Goal: Task Accomplishment & Management: Manage account settings

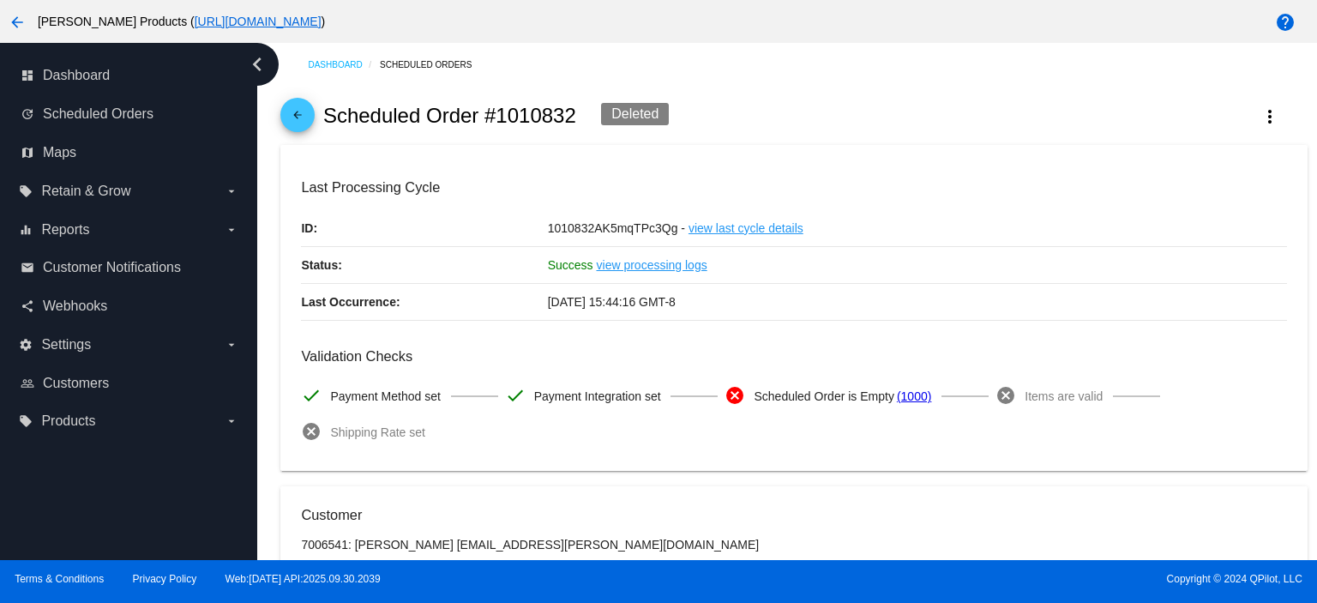
click at [299, 109] on mat-icon "arrow_back" at bounding box center [297, 119] width 21 height 21
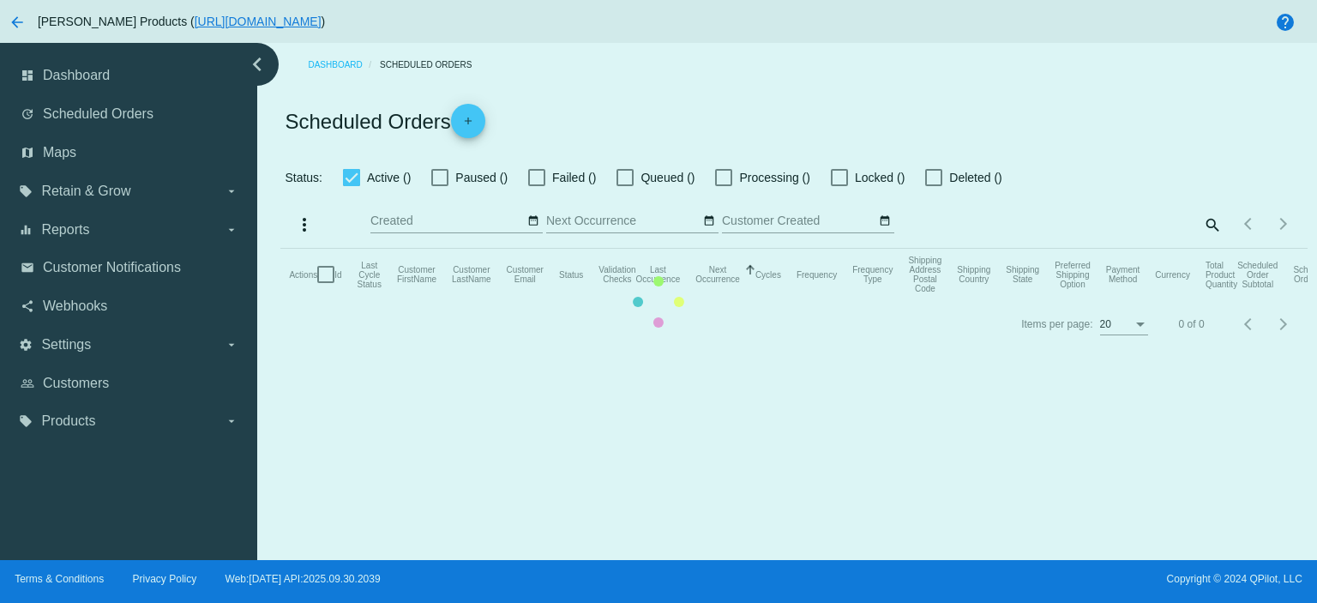
checkbox input "true"
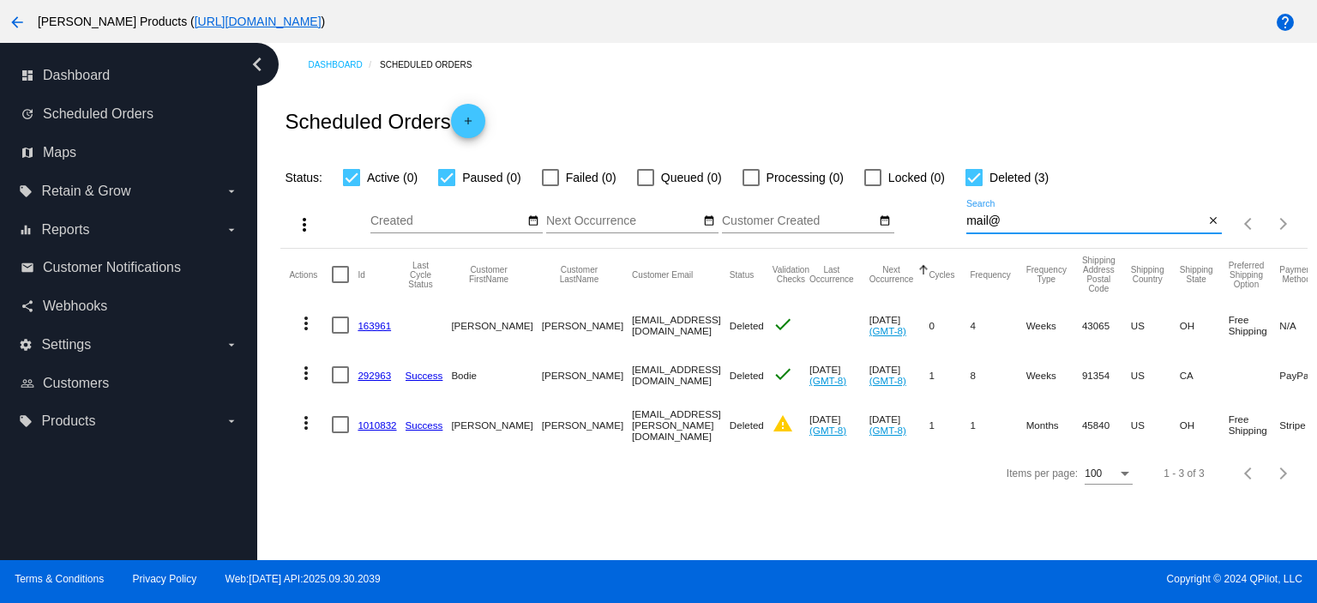
drag, startPoint x: 1020, startPoint y: 226, endPoint x: 948, endPoint y: 231, distance: 73.1
click at [948, 231] on div "more_vert Oct Jan Feb Mar [DATE]" at bounding box center [793, 218] width 1026 height 61
paste input "[EMAIL_ADDRESS][DOMAIN_NAME]"
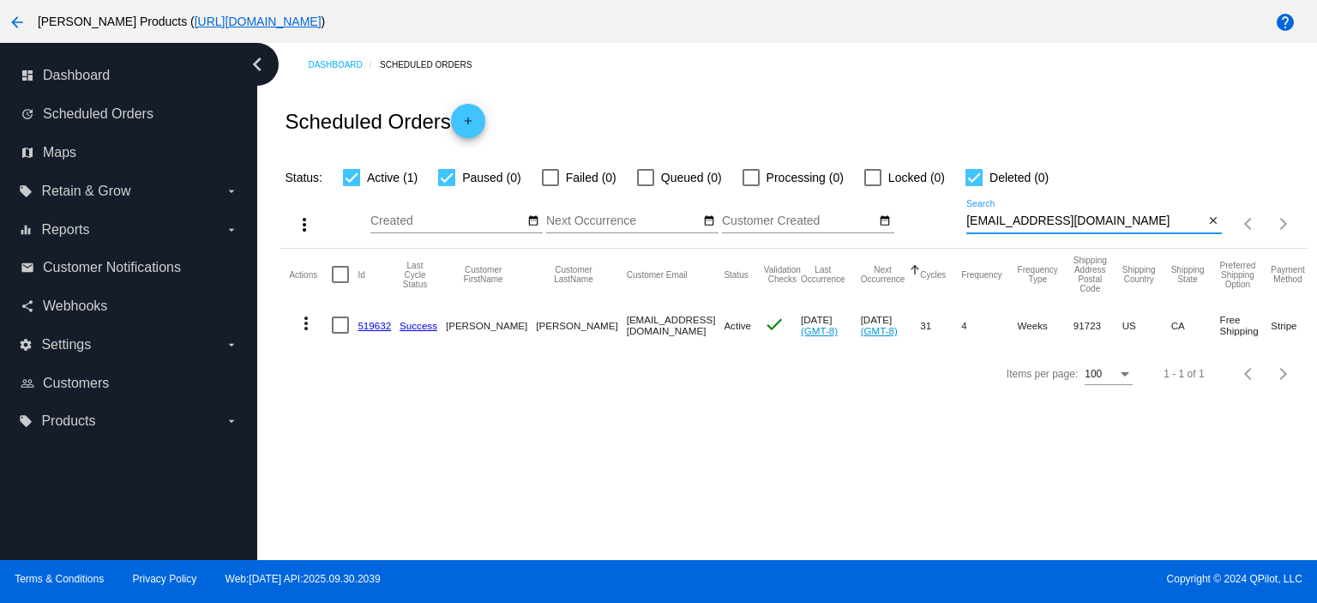
type input "[EMAIL_ADDRESS][DOMAIN_NAME]"
click at [376, 328] on link "519632" at bounding box center [374, 325] width 33 height 11
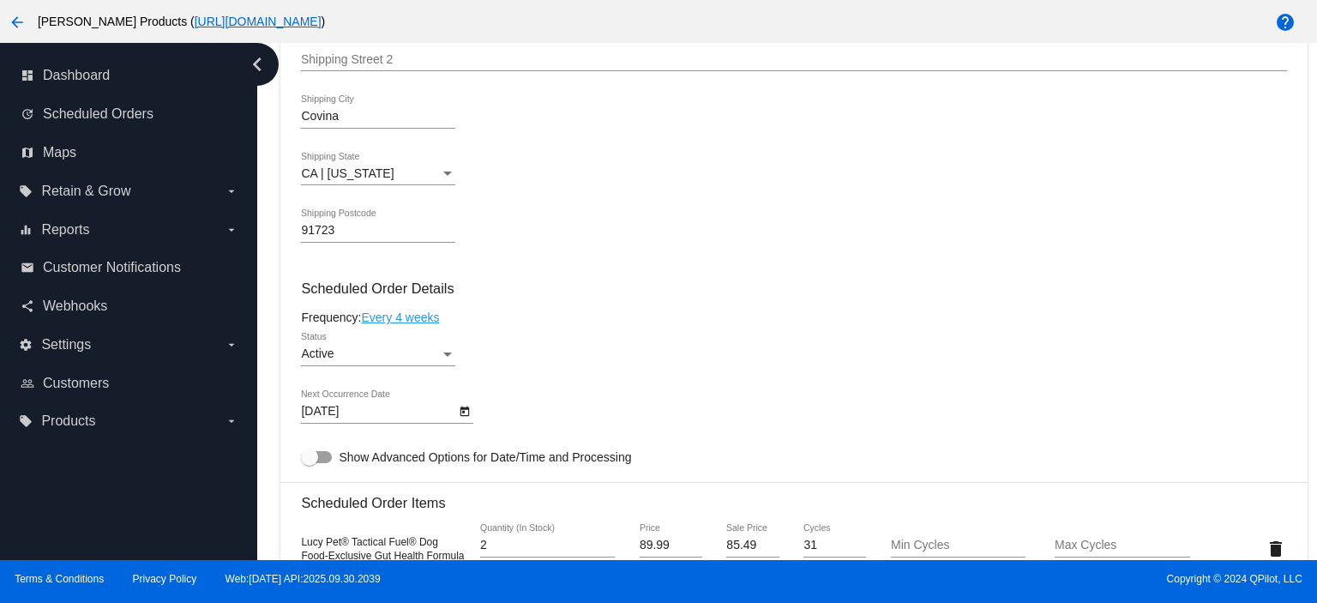
scroll to position [914, 0]
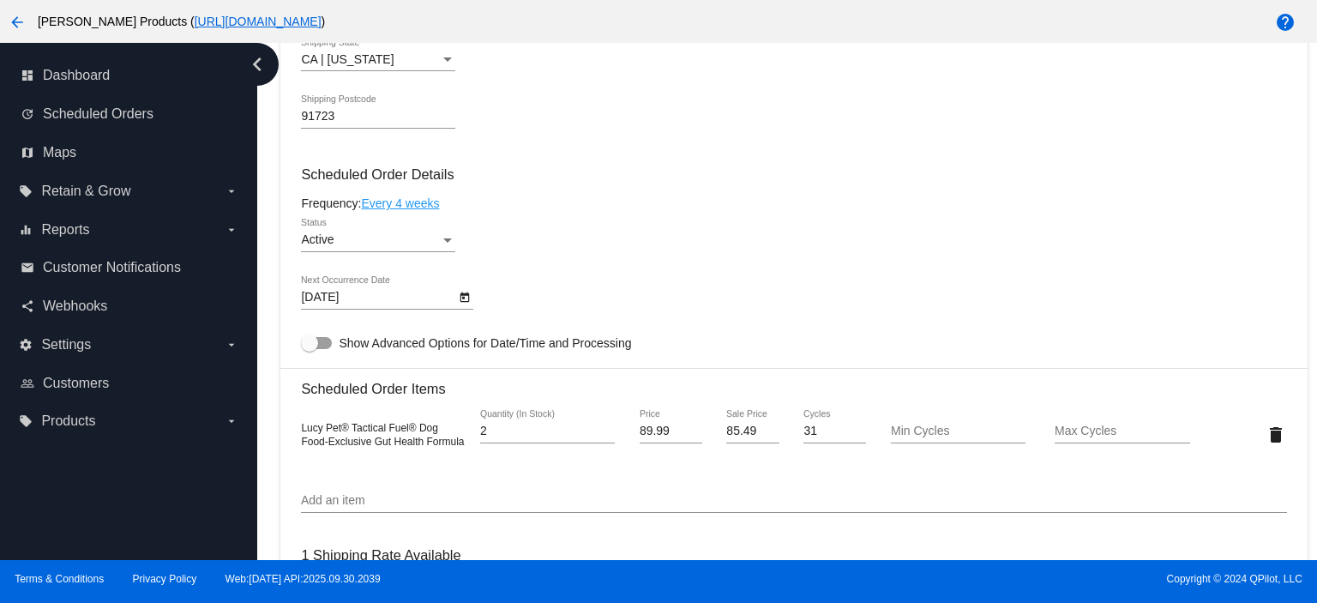
click at [357, 245] on div "Active" at bounding box center [370, 240] width 139 height 14
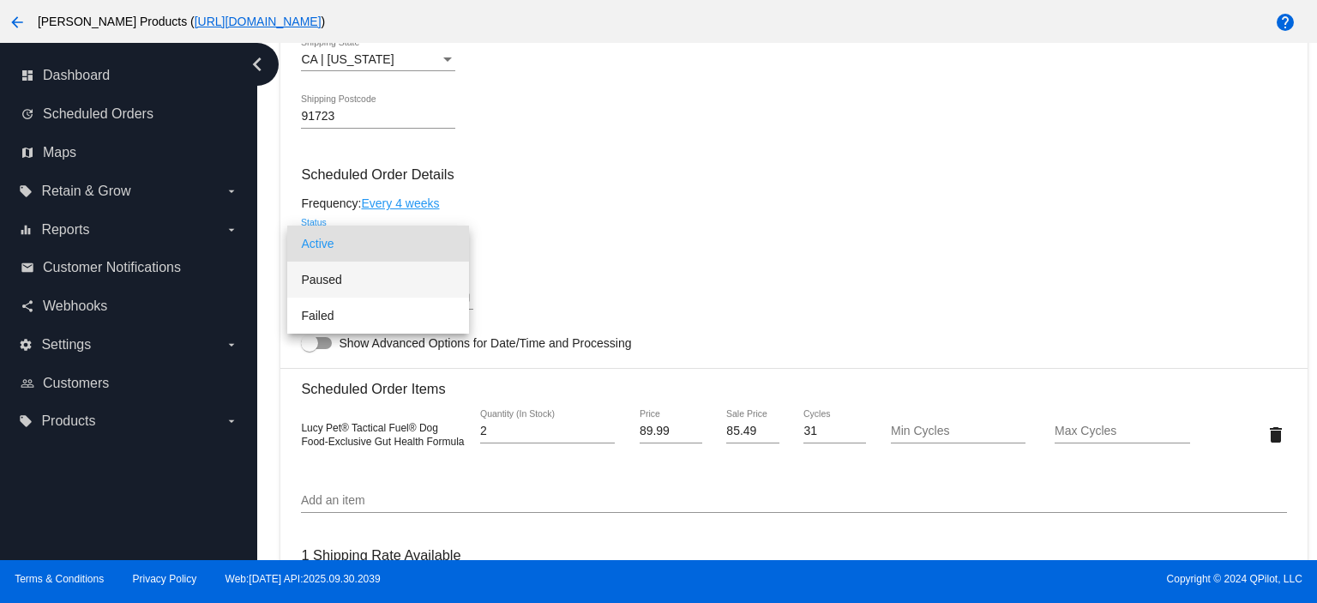
click at [352, 276] on span "Paused" at bounding box center [378, 280] width 154 height 36
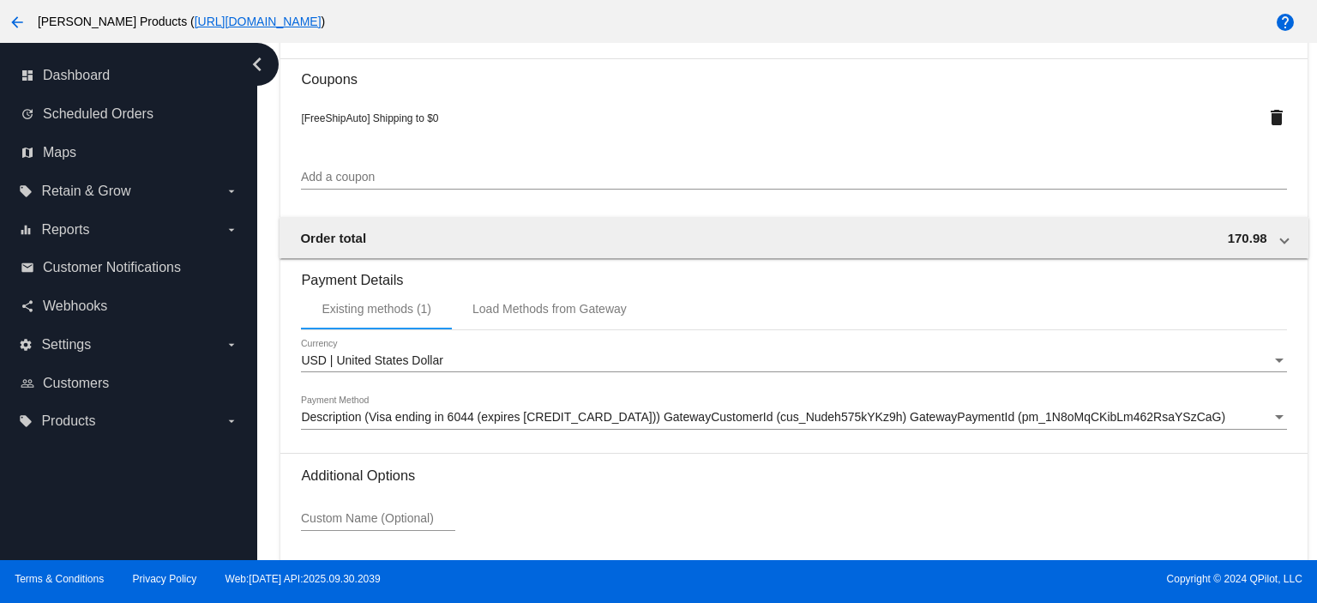
scroll to position [1670, 0]
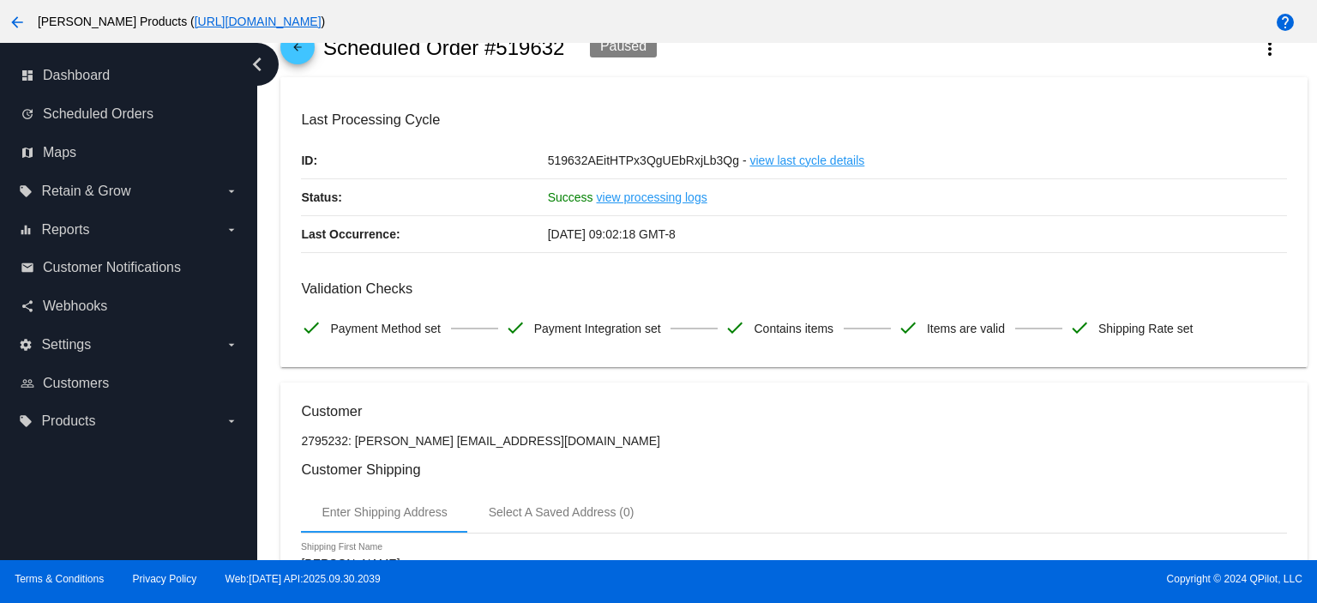
scroll to position [0, 0]
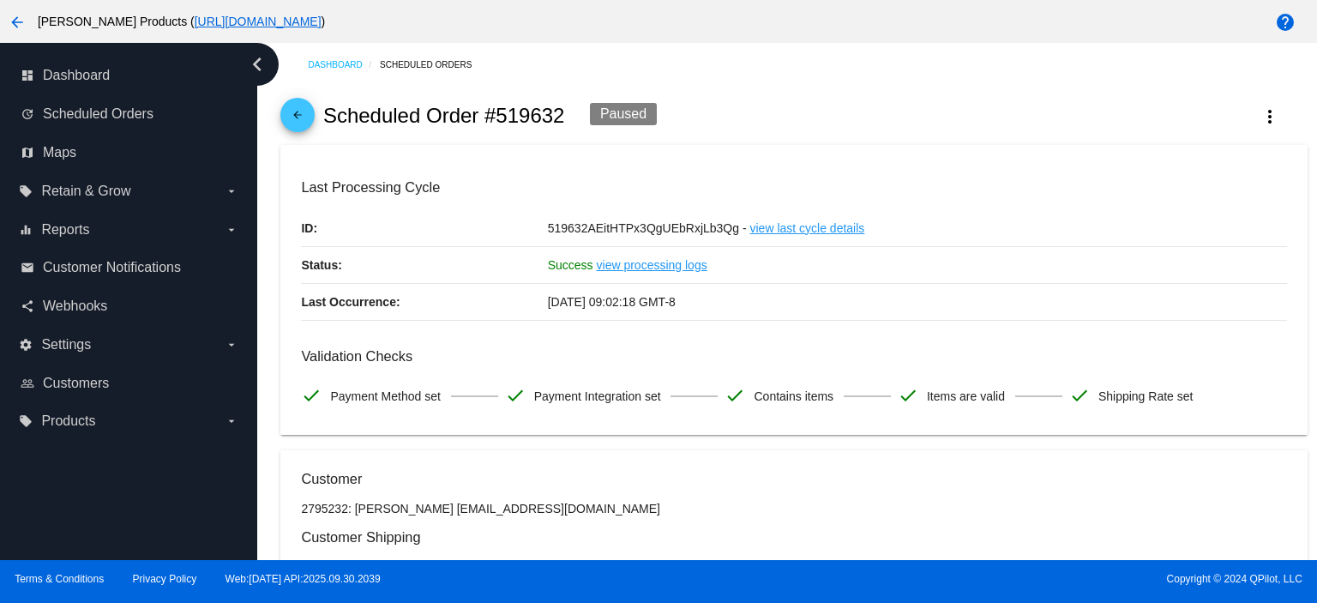
click at [315, 114] on link "arrow_back" at bounding box center [297, 115] width 34 height 34
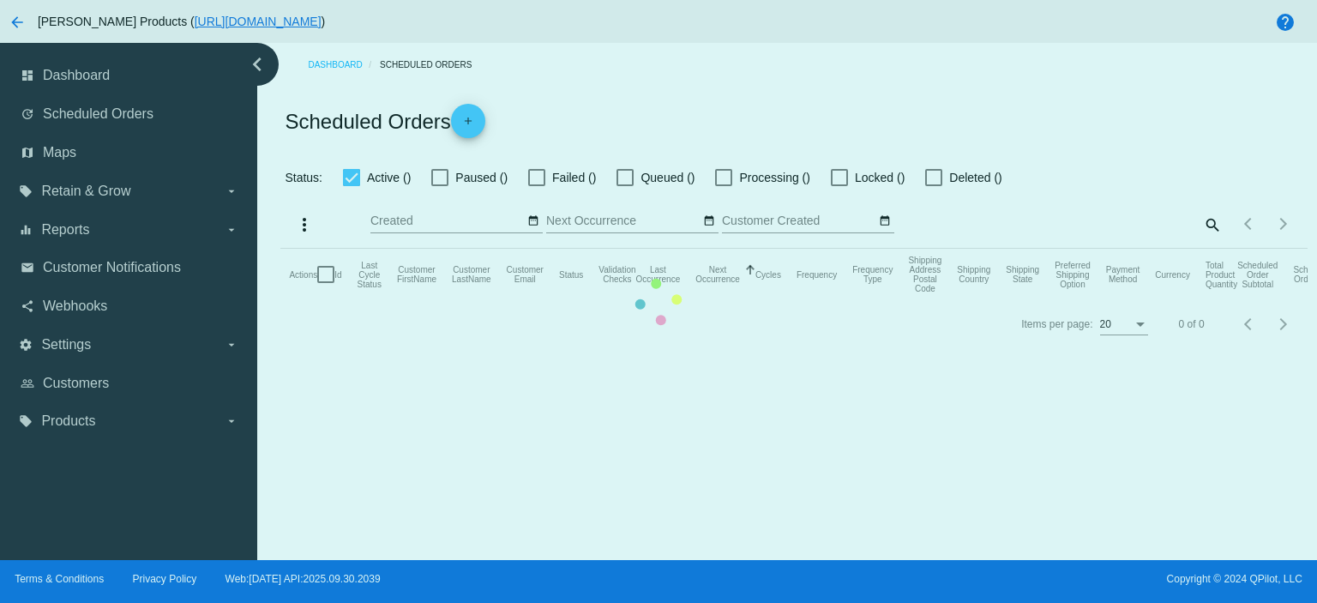
checkbox input "true"
